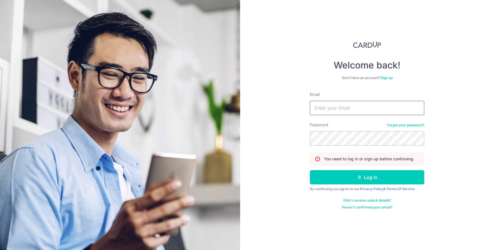
type input "[EMAIL_ADDRESS][DOMAIN_NAME]"
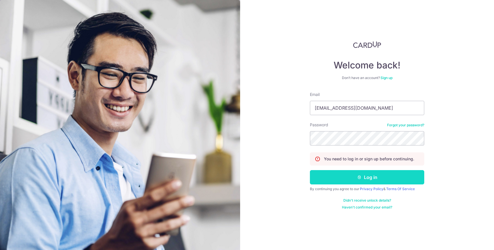
click at [371, 179] on button "Log in" at bounding box center [367, 177] width 114 height 14
